Goal: Information Seeking & Learning: Learn about a topic

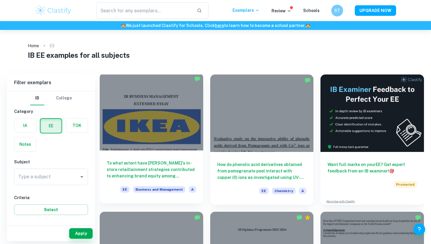
click at [175, 80] on div at bounding box center [152, 111] width 104 height 77
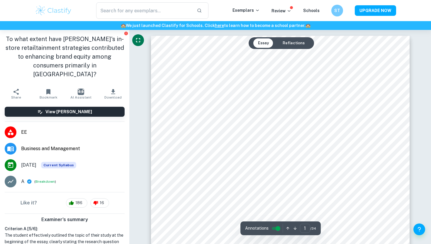
click at [138, 42] on icon "Fullscreen" at bounding box center [138, 40] width 7 height 7
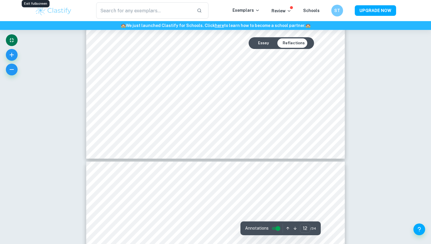
type input "13"
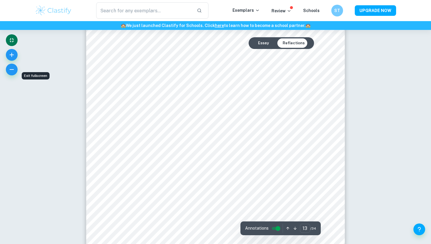
scroll to position [4627, 0]
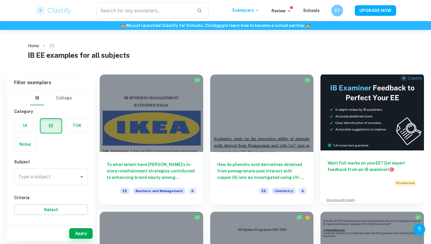
click at [330, 134] on img at bounding box center [373, 111] width 104 height 77
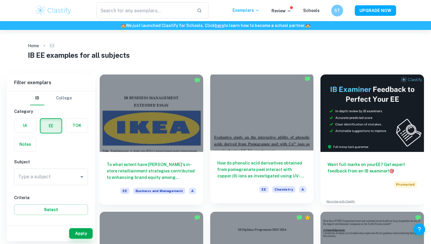
click at [236, 75] on div at bounding box center [262, 111] width 104 height 77
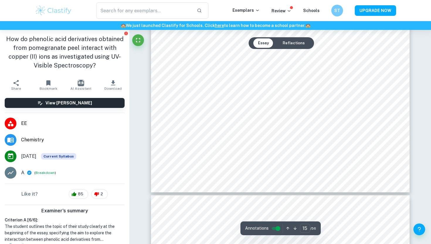
scroll to position [5539, 0]
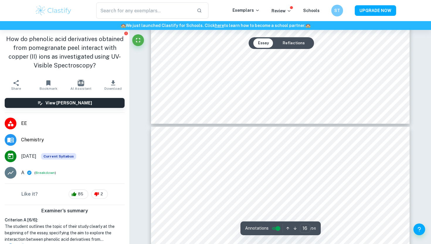
type input "17"
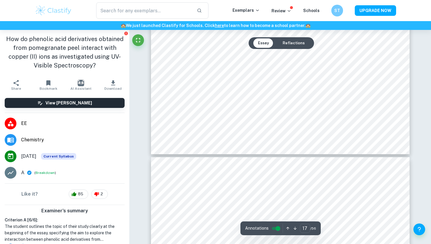
scroll to position [6317, 0]
